Goal: Task Accomplishment & Management: Use online tool/utility

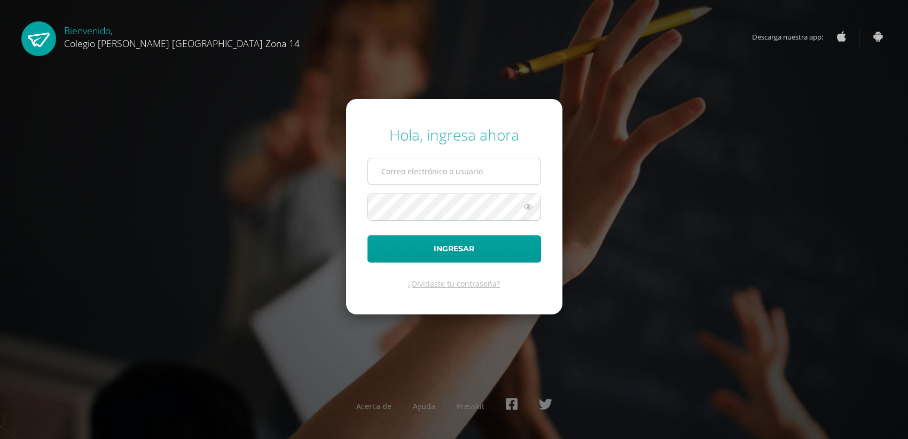
click at [449, 166] on input "text" at bounding box center [454, 171] width 173 height 26
type input "[EMAIL_ADDRESS][DOMAIN_NAME]"
click at [368, 235] on button "Ingresar" at bounding box center [455, 248] width 174 height 27
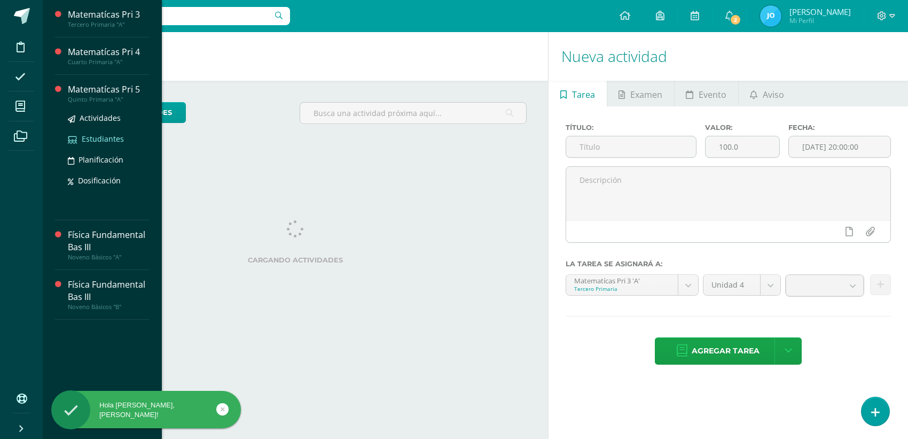
click at [92, 134] on span "Estudiantes" at bounding box center [103, 139] width 42 height 10
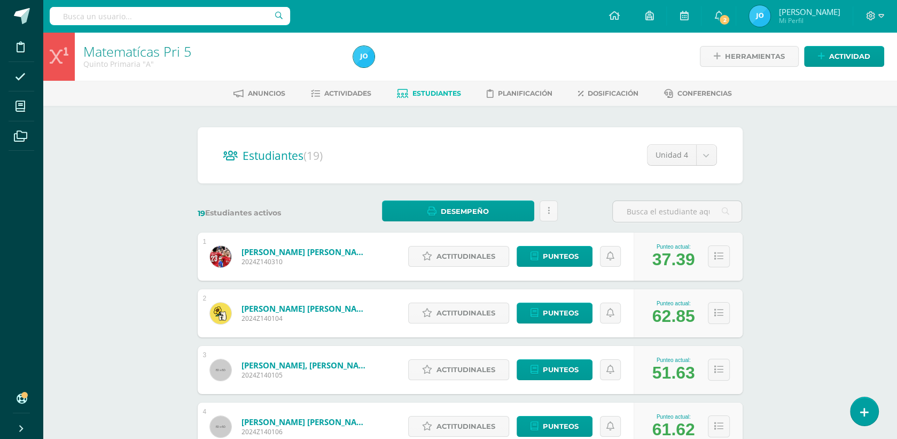
click at [835, 216] on div "Matematícas Pri 5 Quinto Primaria "A" Herramientas Detalle de asistencias Activ…" at bounding box center [470, 444] width 854 height 825
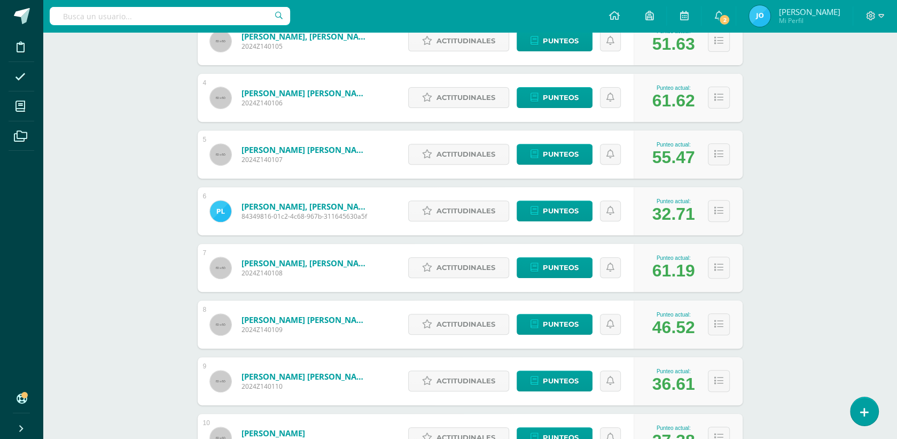
scroll to position [329, 0]
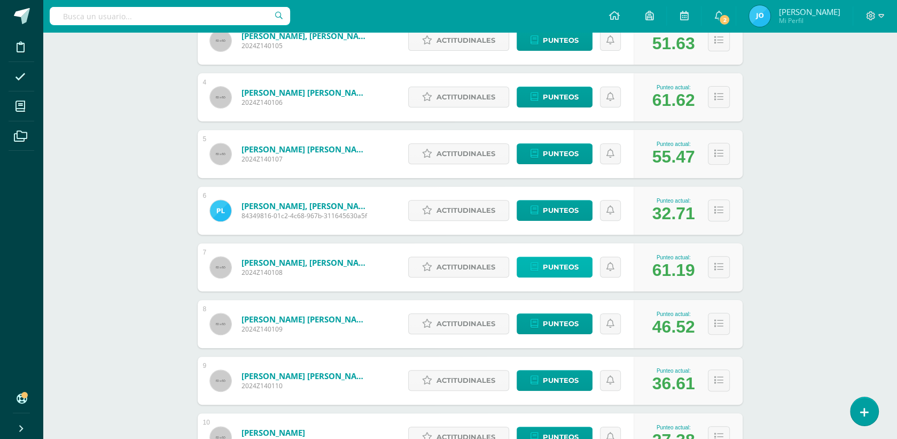
click at [566, 262] on span "Punteos" at bounding box center [561, 267] width 36 height 20
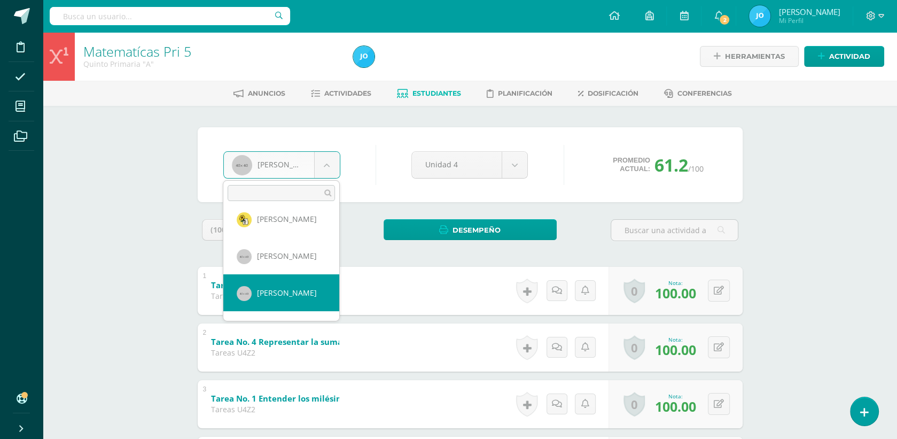
scroll to position [45, 0]
select select "125"
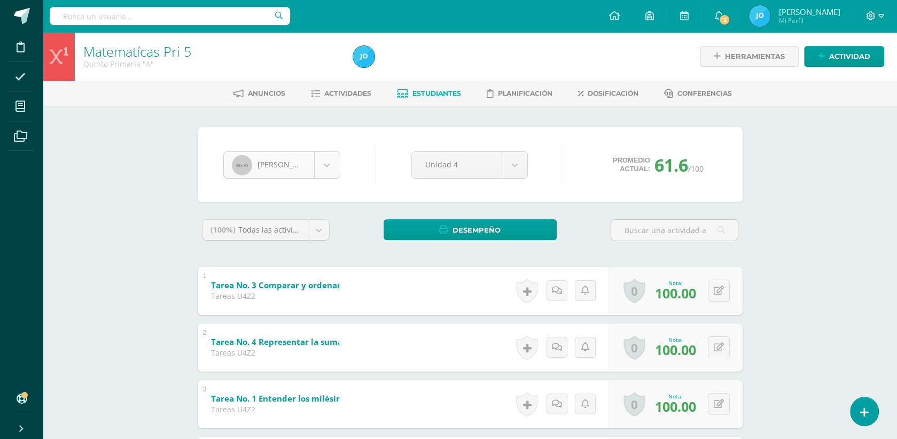
click at [330, 172] on body "Disciplina Asistencia Mis cursos Archivos Soporte Ayuda Reportar un problema Ce…" at bounding box center [448, 446] width 897 height 892
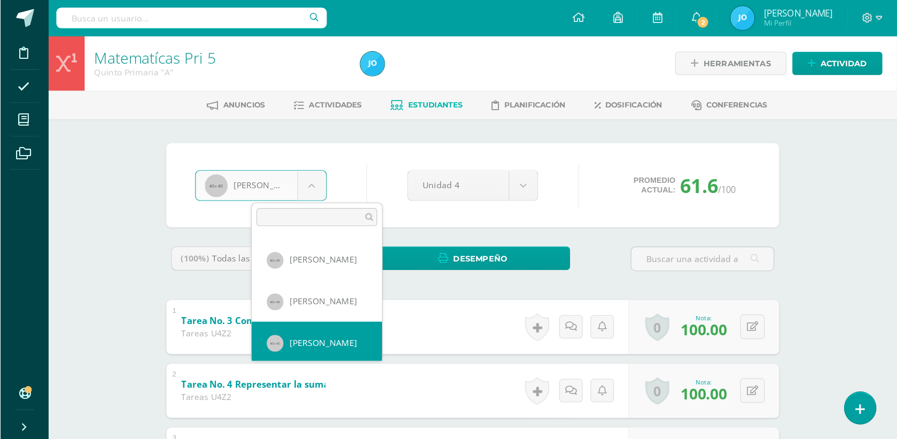
scroll to position [73, 0]
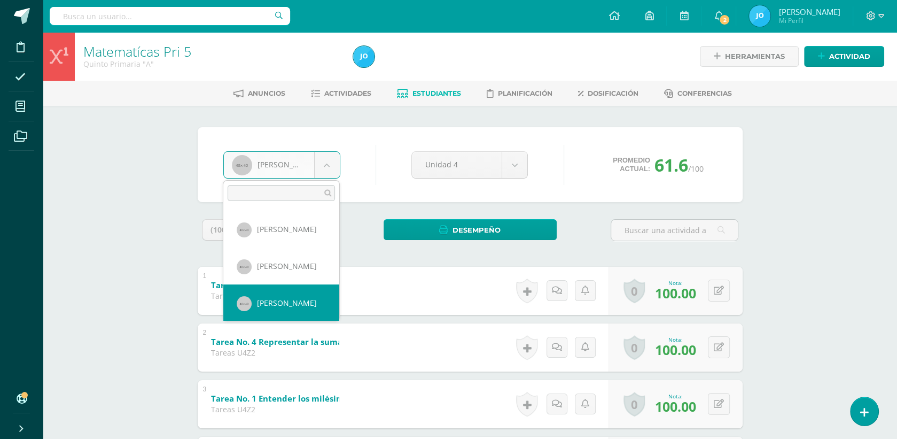
select select "126"
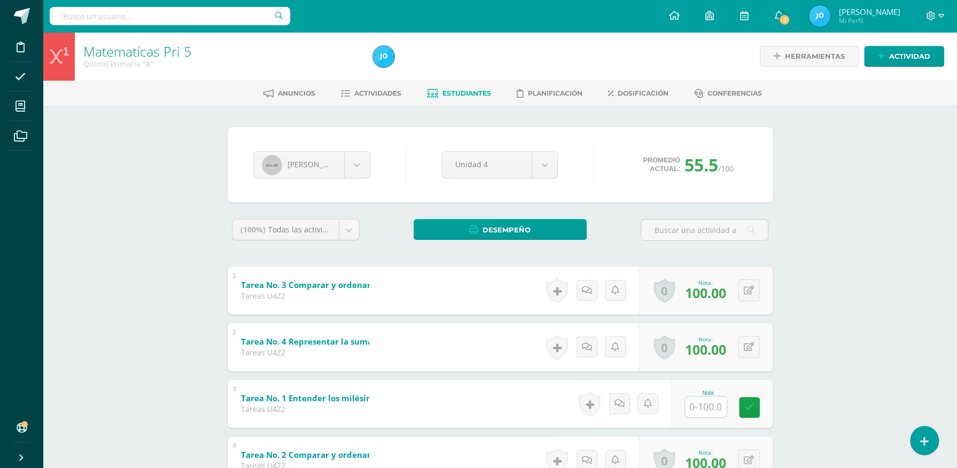
click at [720, 412] on input "text" at bounding box center [706, 406] width 42 height 21
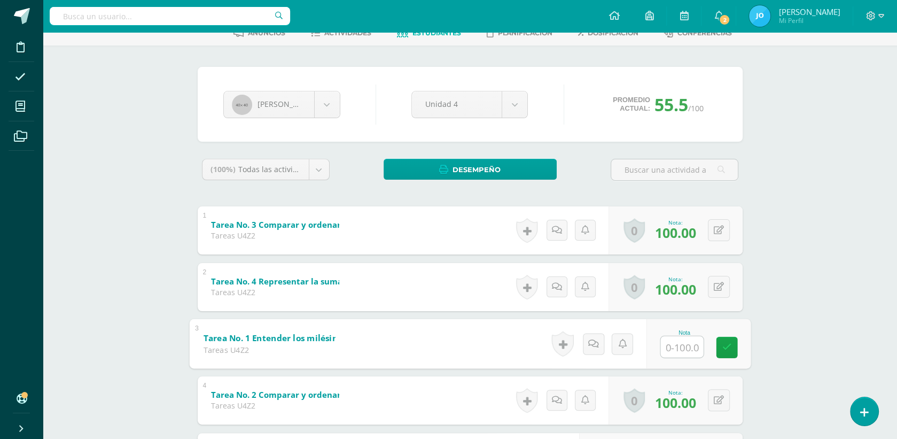
scroll to position [131, 0]
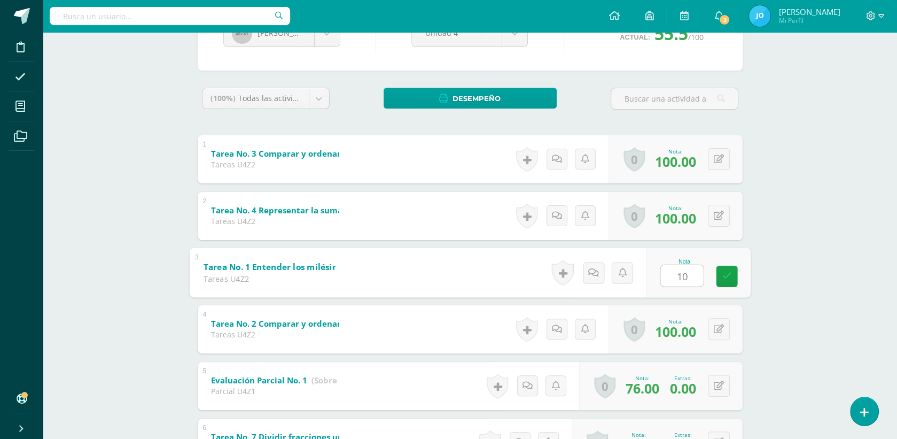
type input "100"
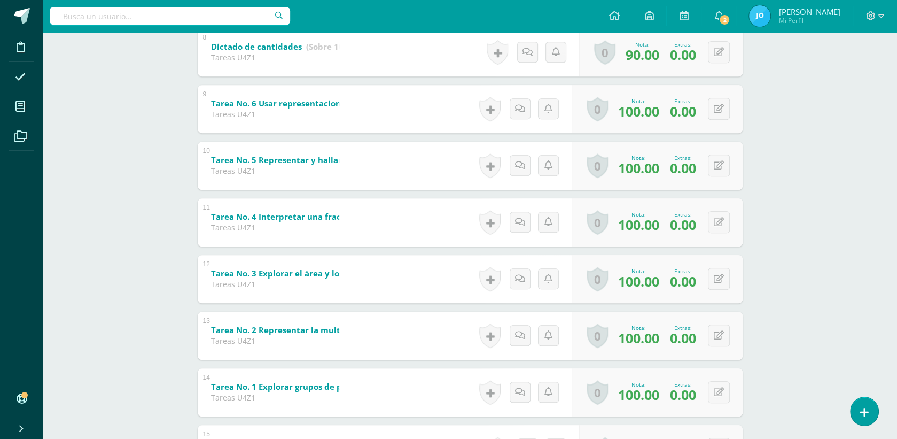
scroll to position [607, 0]
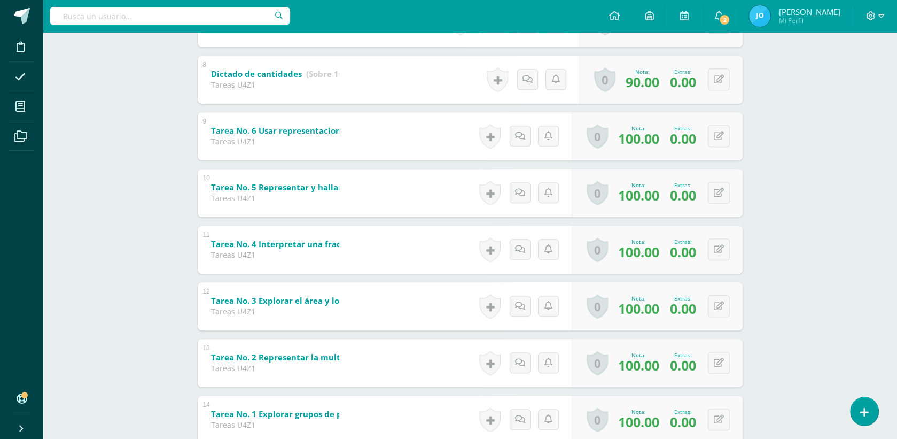
drag, startPoint x: 0, startPoint y: 246, endPoint x: 886, endPoint y: 19, distance: 914.5
click at [887, 20] on div at bounding box center [875, 16] width 44 height 32
click at [875, 18] on span at bounding box center [875, 16] width 18 height 12
click at [861, 69] on span "Cerrar sesión" at bounding box center [847, 73] width 48 height 10
